Goal: Information Seeking & Learning: Learn about a topic

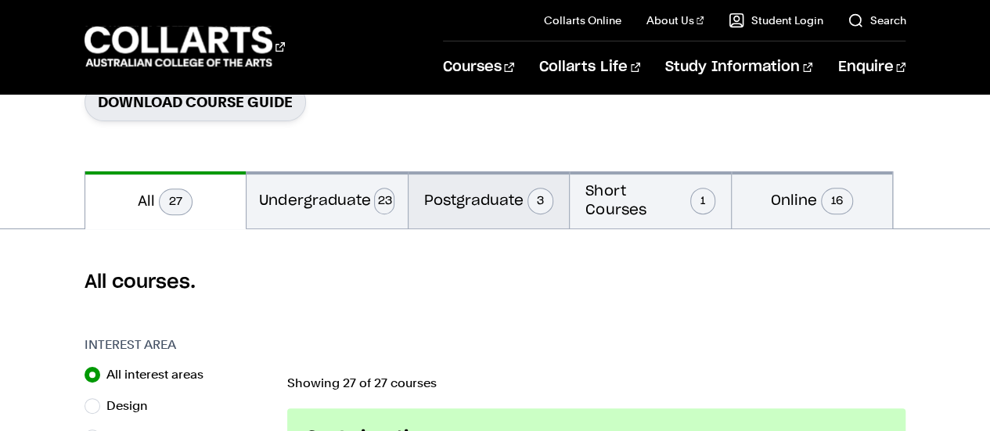
click at [484, 203] on button "Postgraduate 3" at bounding box center [489, 199] width 161 height 57
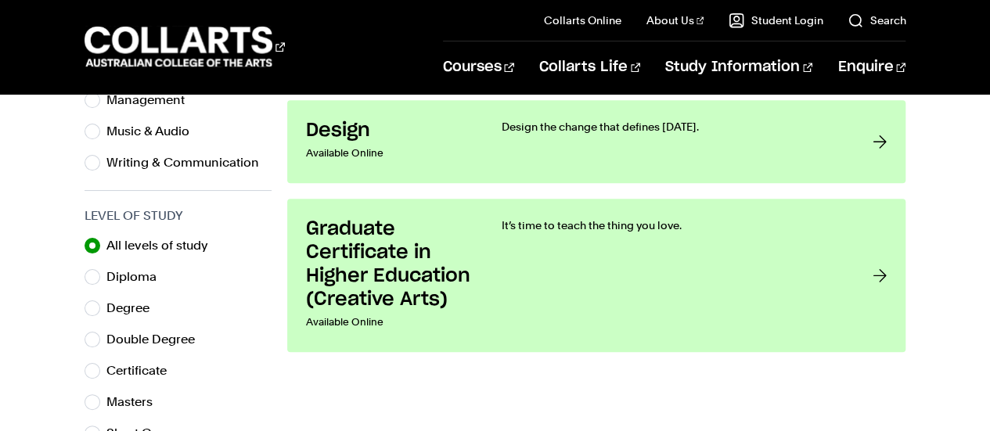
scroll to position [715, 0]
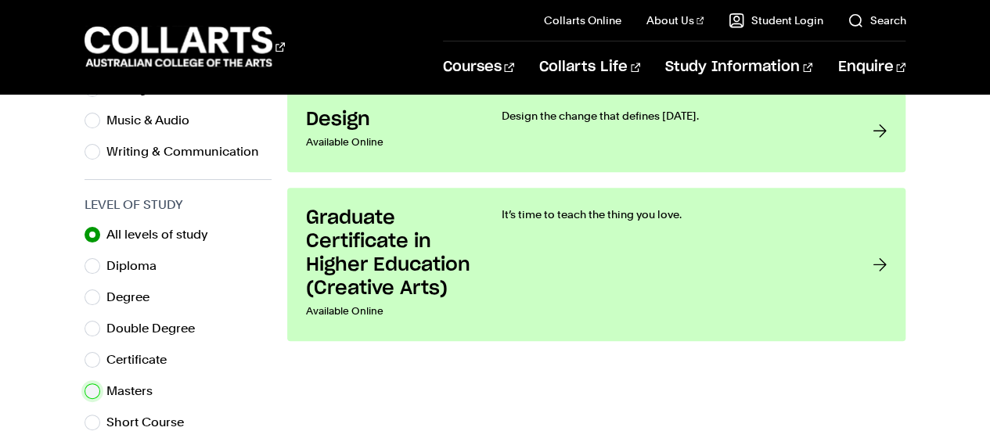
click at [89, 395] on input "Masters" at bounding box center [93, 392] width 16 height 16
radio input "true"
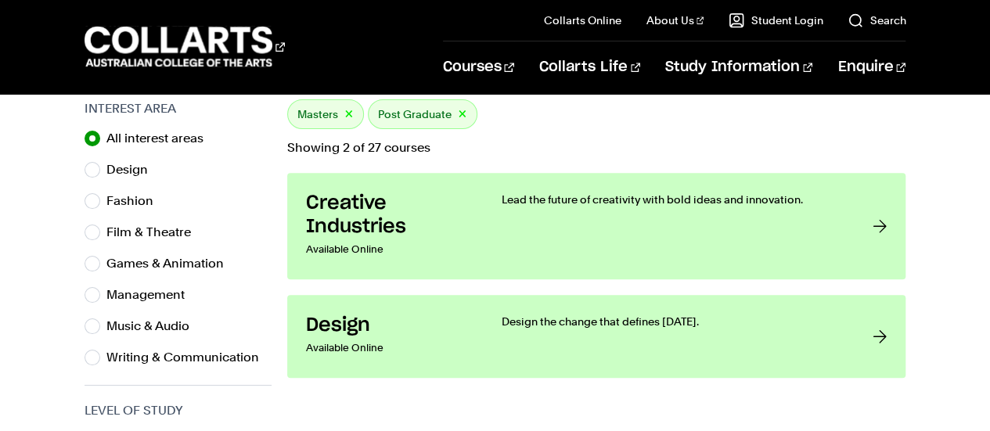
scroll to position [500, 0]
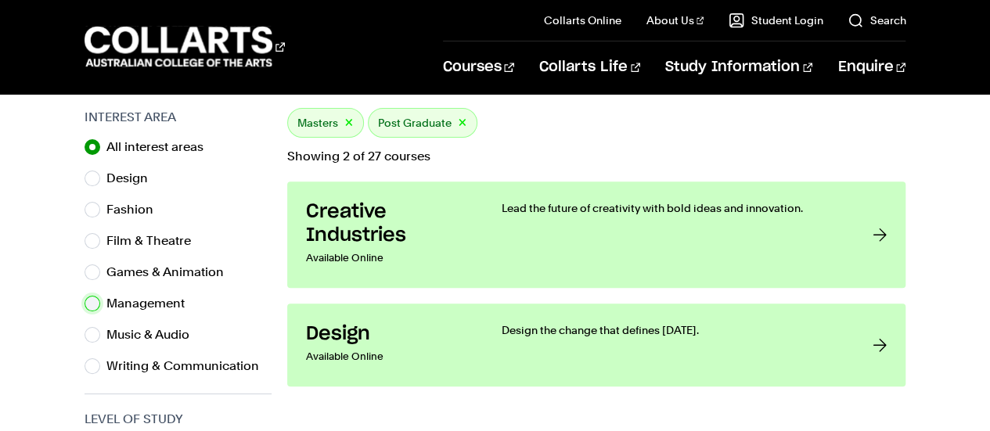
click at [96, 301] on input "Management" at bounding box center [93, 304] width 16 height 16
radio input "true"
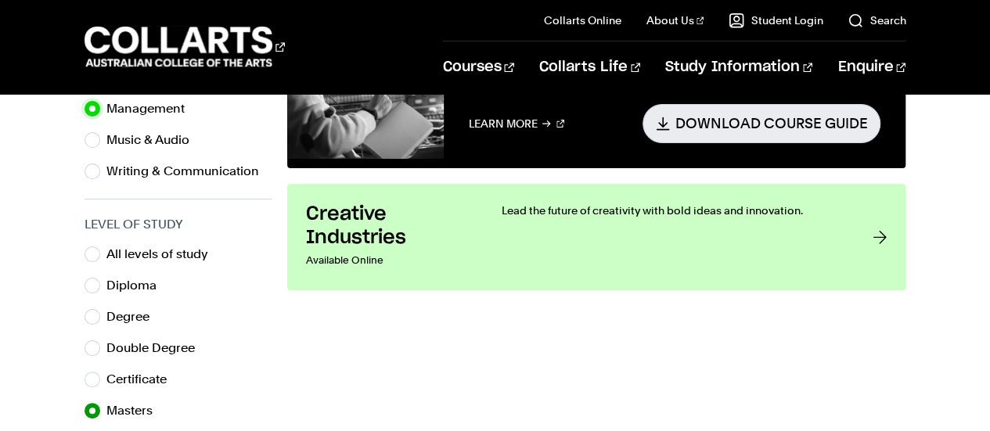
scroll to position [718, 0]
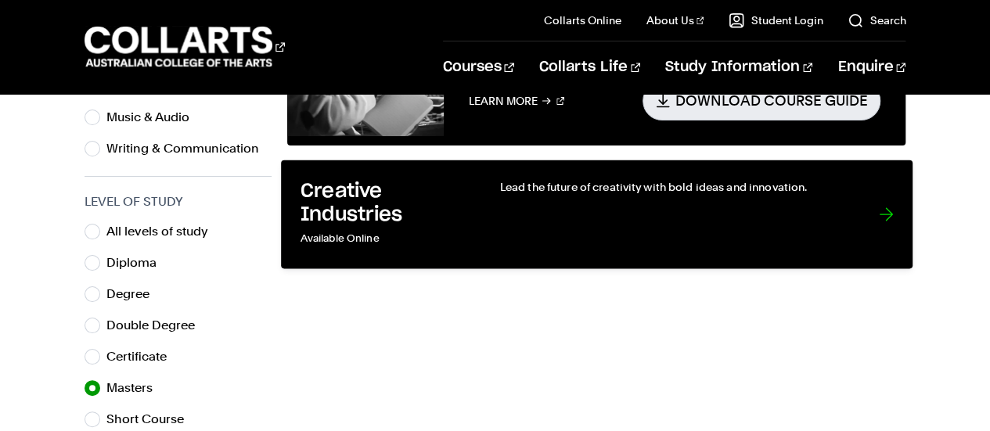
click at [877, 217] on link "Creative Industries Available Online Lead the future of creativity with bold id…" at bounding box center [597, 214] width 632 height 109
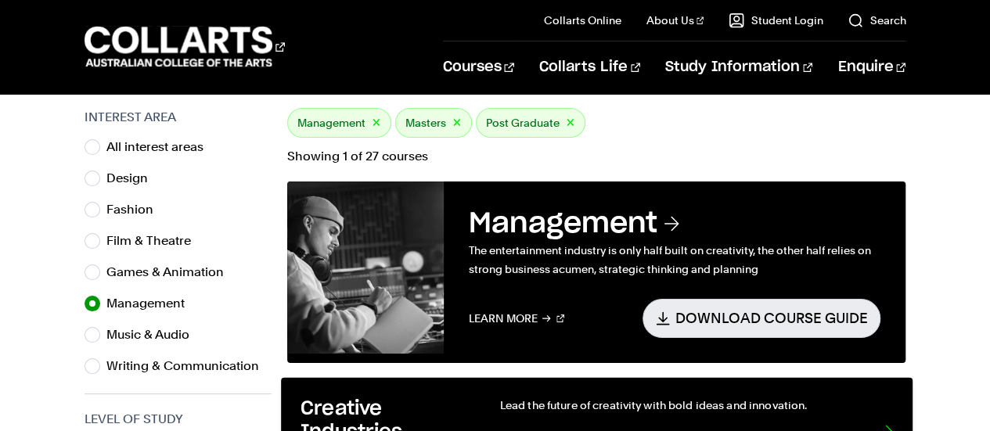
scroll to position [715, 0]
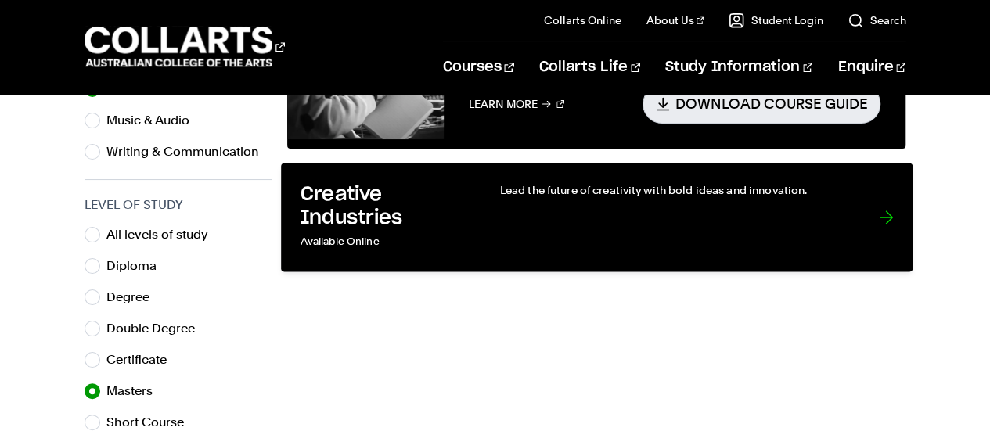
scroll to position [272, 0]
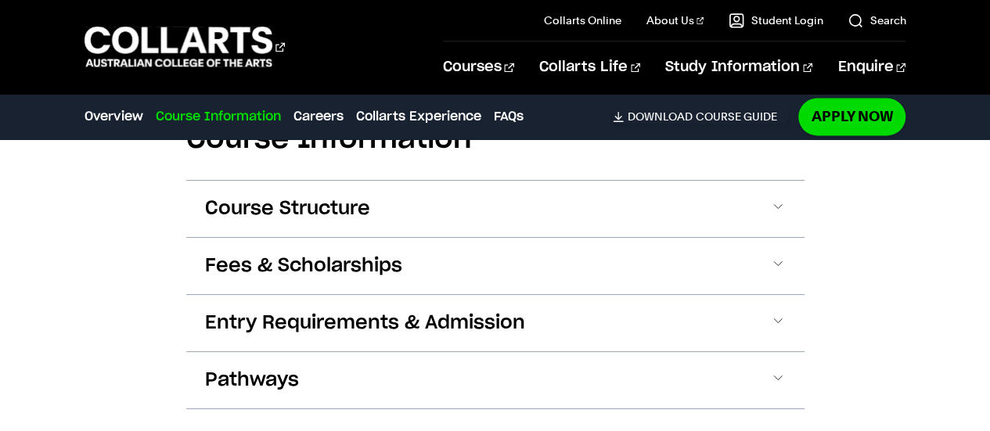
scroll to position [1130, 0]
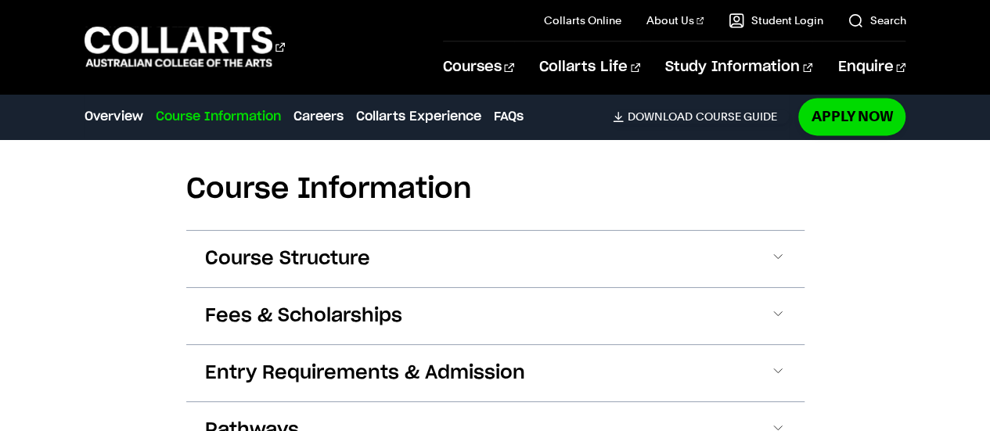
click at [769, 305] on button "Fees & Scholarships" at bounding box center [495, 316] width 618 height 56
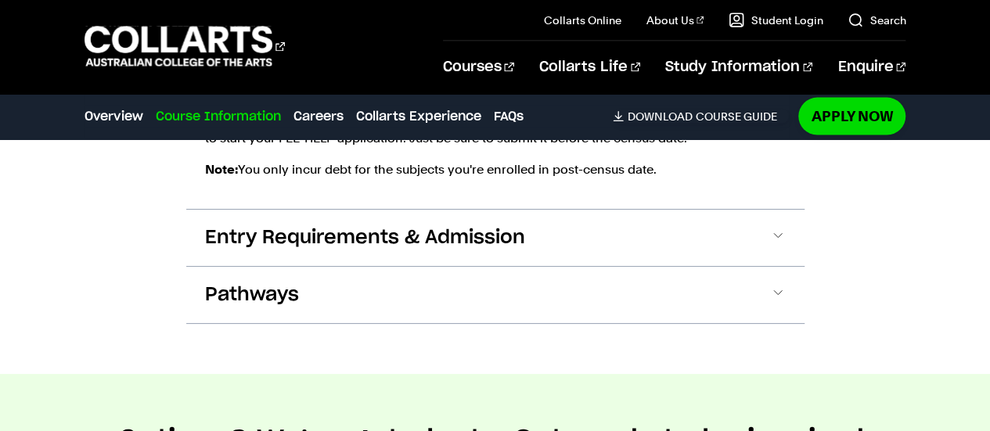
scroll to position [1684, 0]
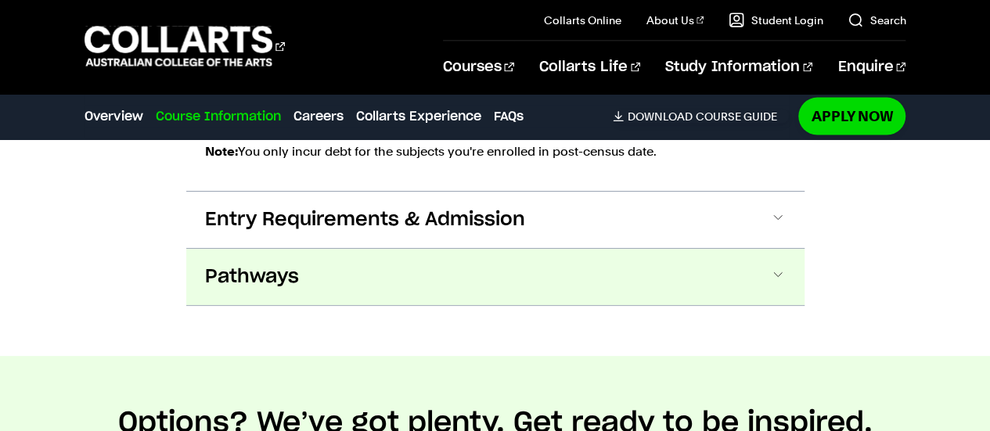
click at [765, 267] on button "Pathways" at bounding box center [495, 277] width 618 height 56
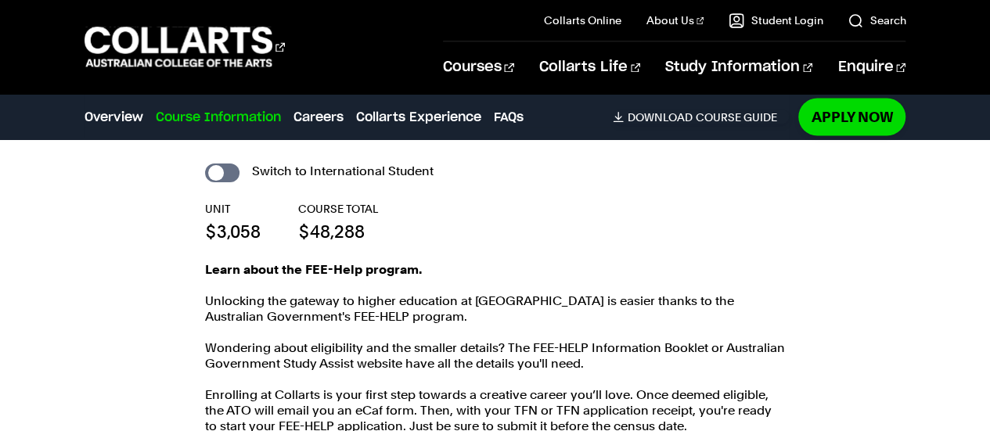
scroll to position [1368, 0]
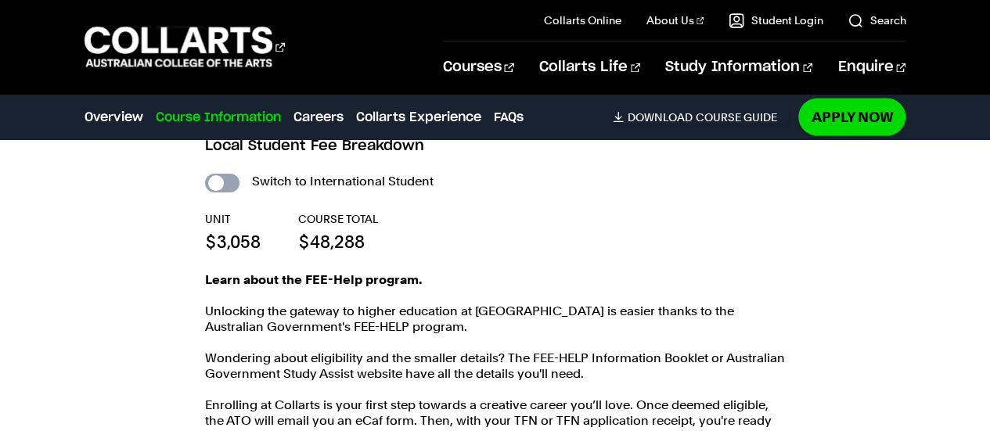
click at [229, 176] on input "International Student" at bounding box center [222, 183] width 34 height 19
checkbox input "true"
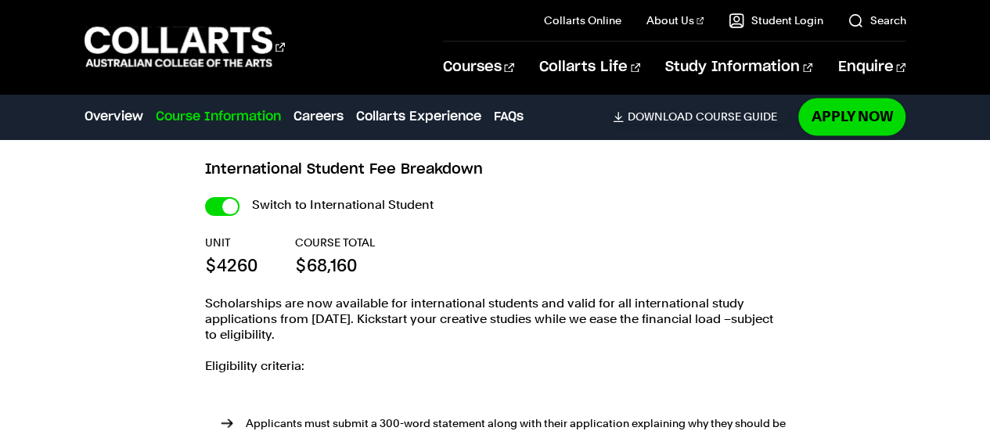
scroll to position [1393, 0]
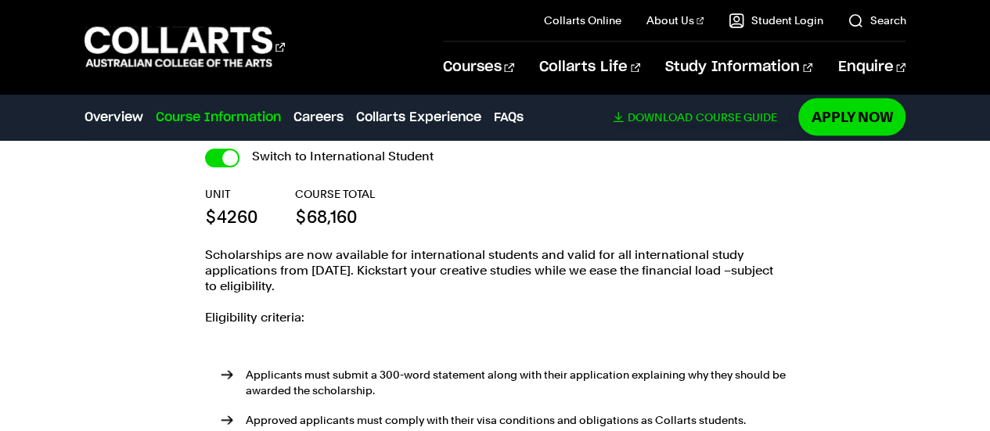
click at [744, 115] on link "Download Course Guide" at bounding box center [701, 117] width 176 height 14
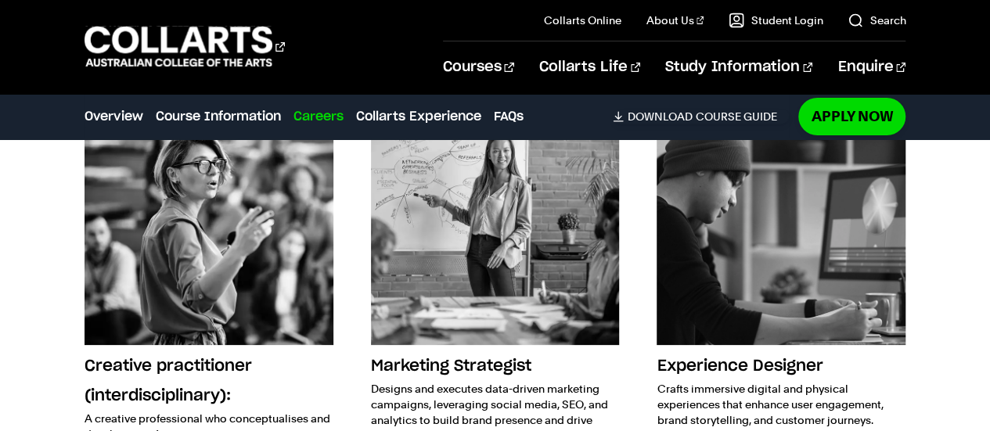
scroll to position [2935, 0]
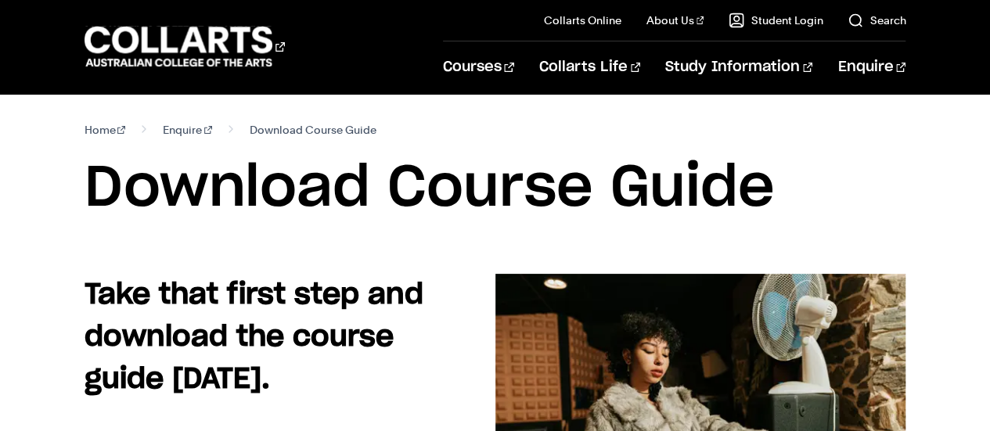
drag, startPoint x: 994, startPoint y: 73, endPoint x: 950, endPoint y: -12, distance: 95.2
